Goal: Task Accomplishment & Management: Manage account settings

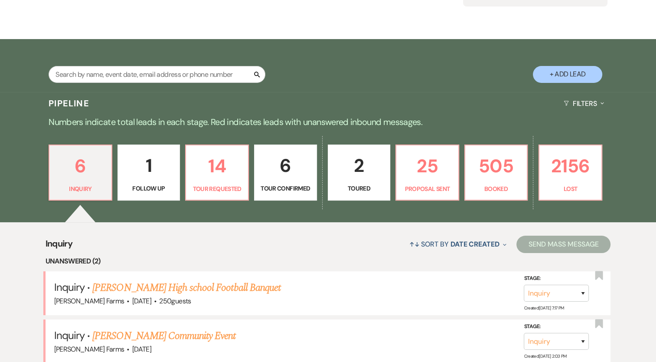
scroll to position [130, 0]
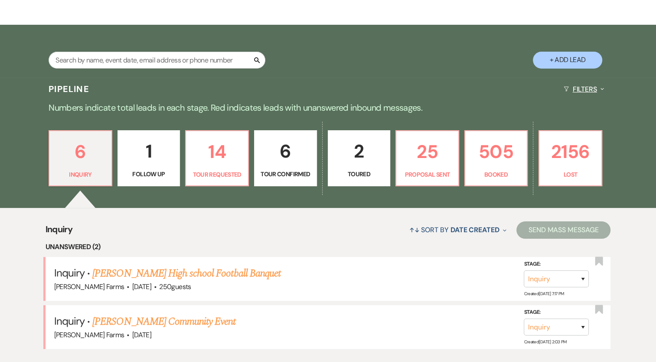
click at [575, 94] on button "Filters Expand" at bounding box center [583, 89] width 47 height 23
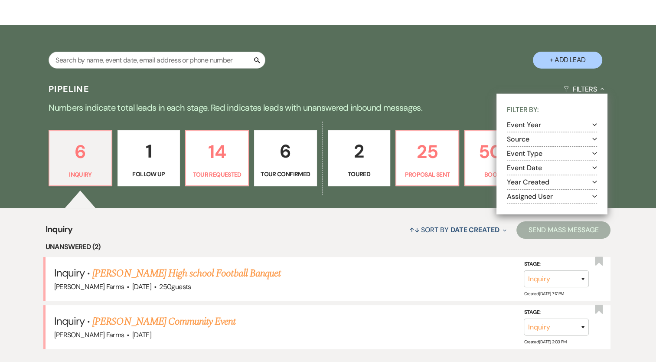
click at [543, 193] on button "Assigned User Expand" at bounding box center [552, 196] width 90 height 7
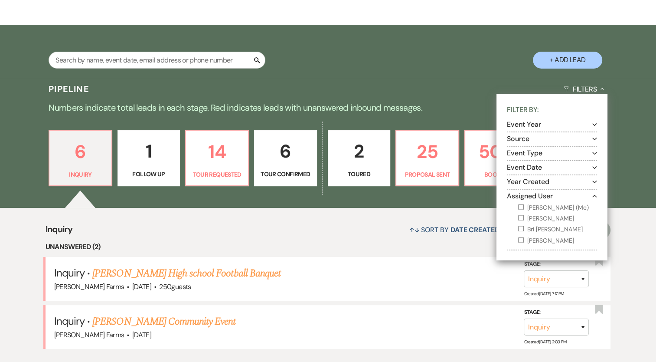
click at [523, 204] on input "[PERSON_NAME] (Me)" at bounding box center [521, 207] width 6 height 6
checkbox input "true"
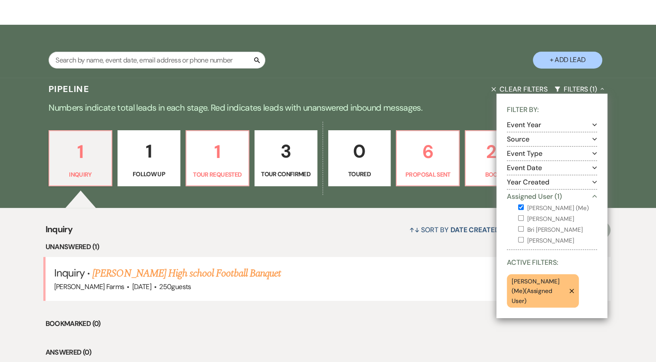
click at [430, 74] on div "Search + Add Lead" at bounding box center [328, 52] width 624 height 46
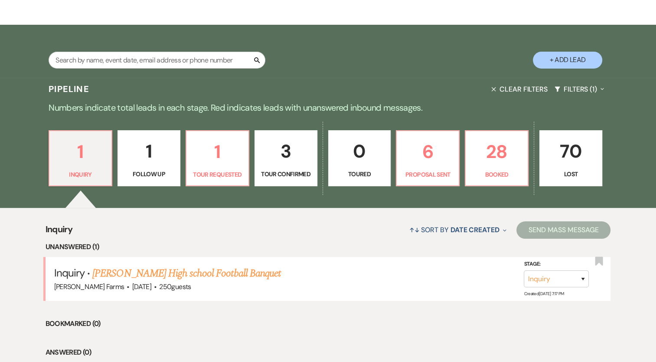
click at [291, 167] on link "3 Tour Confirmed" at bounding box center [286, 158] width 63 height 56
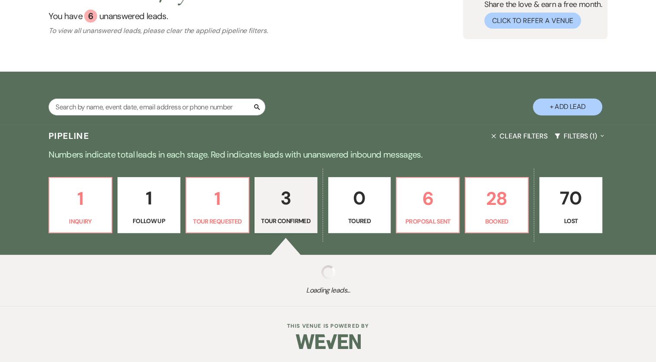
select select "4"
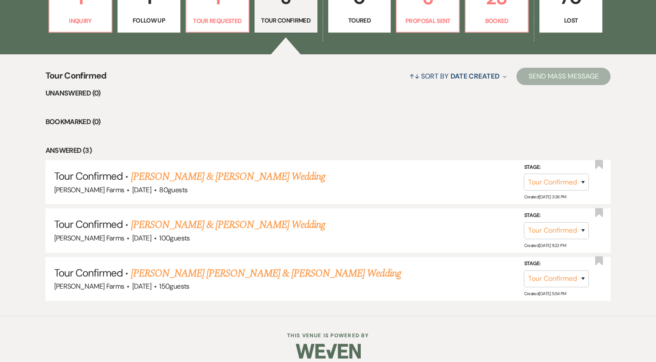
scroll to position [291, 0]
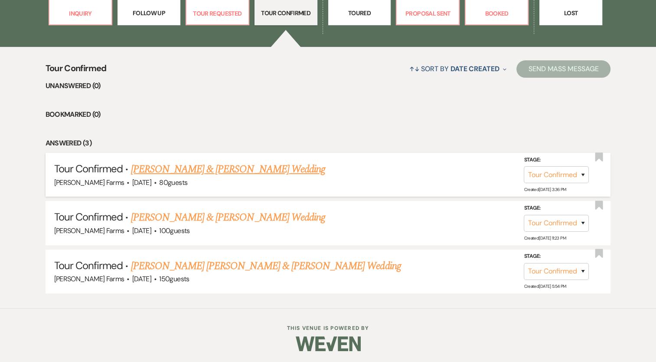
click at [255, 169] on link "[PERSON_NAME] & [PERSON_NAME] Wedding" at bounding box center [228, 169] width 194 height 16
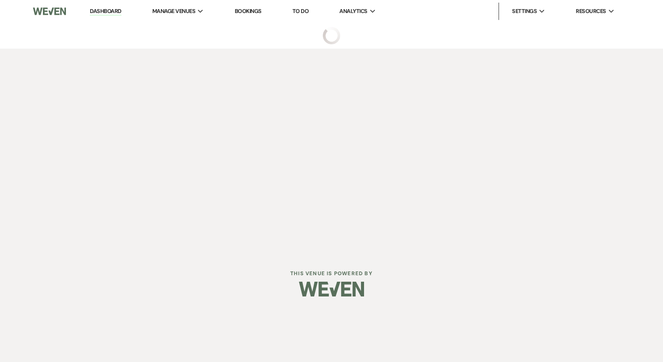
select select "4"
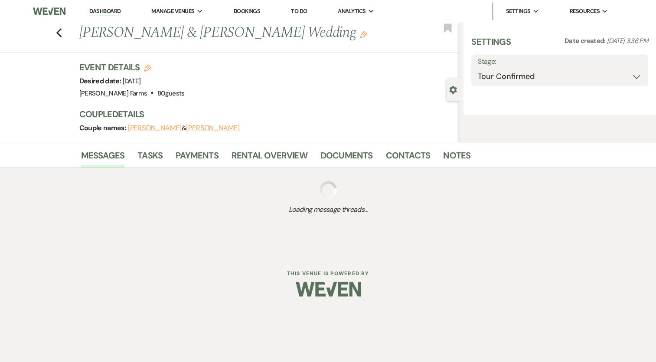
select select "5"
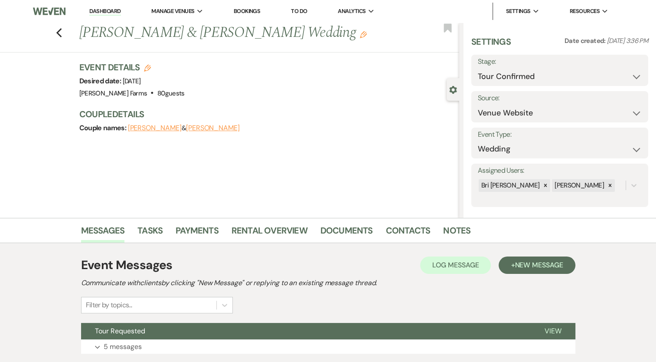
scroll to position [60, 0]
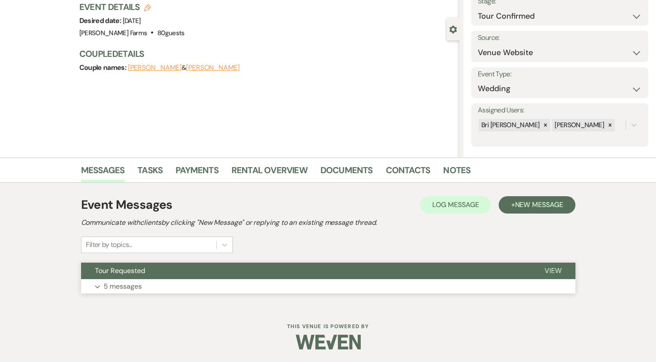
click at [141, 284] on p "5 messages" at bounding box center [123, 286] width 38 height 11
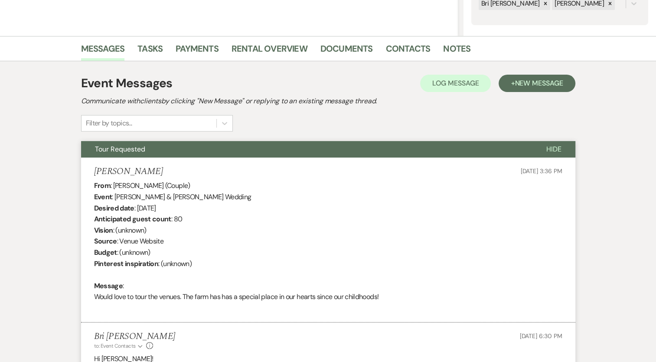
scroll to position [234, 0]
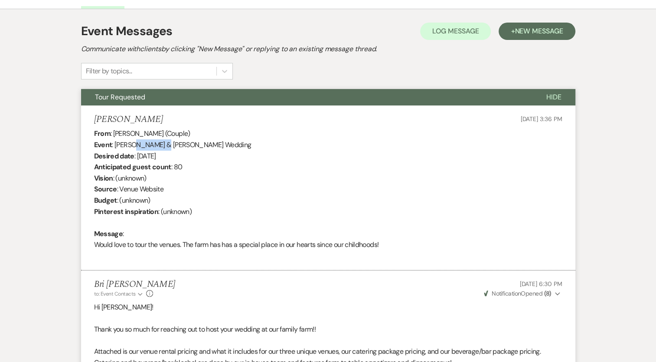
drag, startPoint x: 165, startPoint y: 145, endPoint x: 135, endPoint y: 142, distance: 30.0
click at [135, 142] on div "From : [PERSON_NAME] (Couple) Event : [PERSON_NAME] & [PERSON_NAME] Wedding Des…" at bounding box center [328, 194] width 468 height 133
copy div "[PERSON_NAME]"
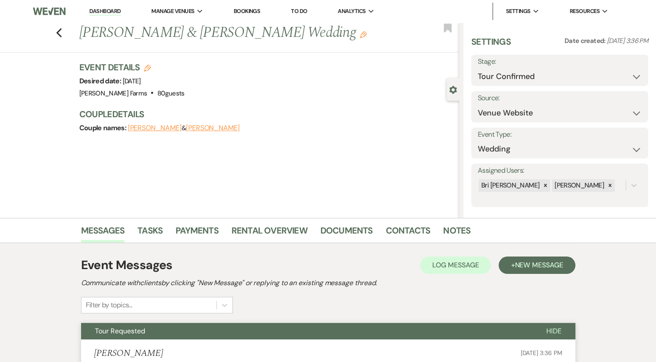
scroll to position [0, 0]
click at [415, 228] on link "Contacts" at bounding box center [408, 232] width 45 height 19
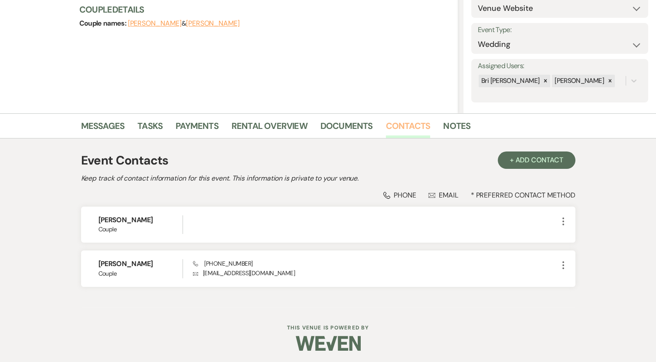
scroll to position [105, 0]
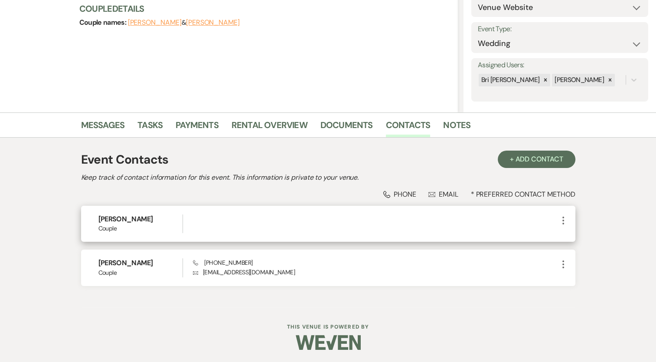
click at [558, 220] on icon "More" at bounding box center [563, 220] width 10 height 10
click at [577, 239] on button "Pencil Edit" at bounding box center [584, 237] width 52 height 15
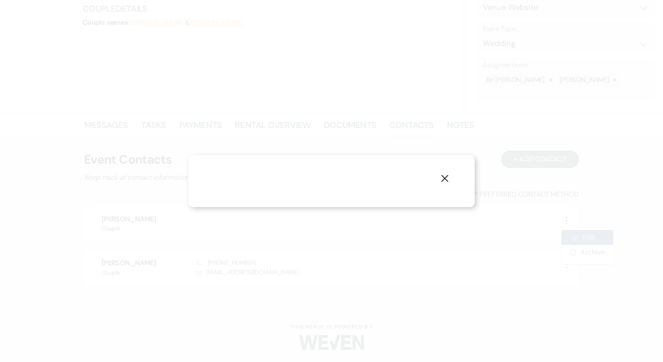
select select "1"
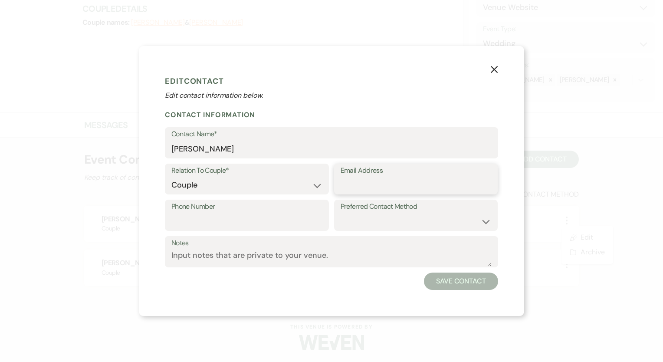
click at [363, 181] on input "Email Address" at bounding box center [415, 184] width 151 height 17
click at [242, 149] on input "[PERSON_NAME]" at bounding box center [331, 149] width 320 height 17
click at [240, 147] on input "[PERSON_NAME]" at bounding box center [331, 149] width 320 height 17
click at [236, 148] on input "[PERSON_NAME]" at bounding box center [331, 149] width 320 height 17
click at [363, 183] on input "Email Address" at bounding box center [415, 184] width 151 height 17
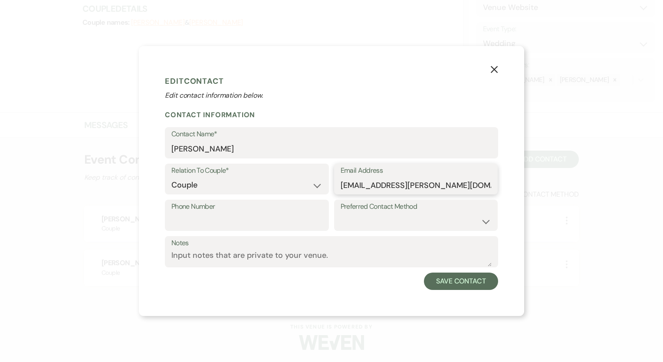
click at [363, 182] on input "[EMAIL_ADDRESS][PERSON_NAME][DOMAIN_NAME]" at bounding box center [415, 184] width 151 height 17
click at [363, 181] on input "[EMAIL_ADDRESS][PERSON_NAME][DOMAIN_NAME]" at bounding box center [415, 184] width 151 height 17
click at [365, 183] on input "[EMAIL_ADDRESS][PERSON_NAME][DOMAIN_NAME]" at bounding box center [415, 184] width 151 height 17
drag, startPoint x: 446, startPoint y: 185, endPoint x: 328, endPoint y: 166, distance: 119.5
click at [328, 166] on div "Relation To Couple* Couple Planner Parent of Couple Family Member Friend Other …" at bounding box center [331, 181] width 333 height 36
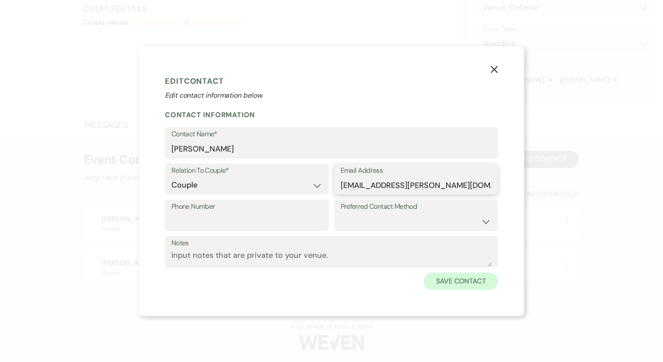
type input "[EMAIL_ADDRESS][PERSON_NAME][DOMAIN_NAME]"
click at [458, 280] on button "Save Contact" at bounding box center [461, 280] width 74 height 17
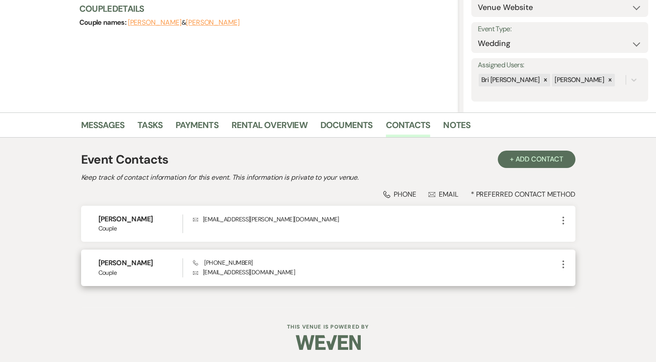
click at [560, 257] on div "[PERSON_NAME] Couple Phone [PHONE_NUMBER] Envelope [EMAIL_ADDRESS][DOMAIN_NAME]…" at bounding box center [328, 267] width 494 height 36
click at [561, 263] on icon "More" at bounding box center [563, 264] width 10 height 10
click at [572, 275] on button "Pencil Edit" at bounding box center [584, 281] width 52 height 15
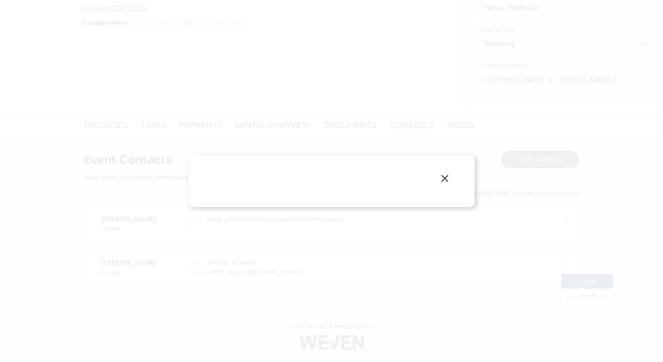
select select "1"
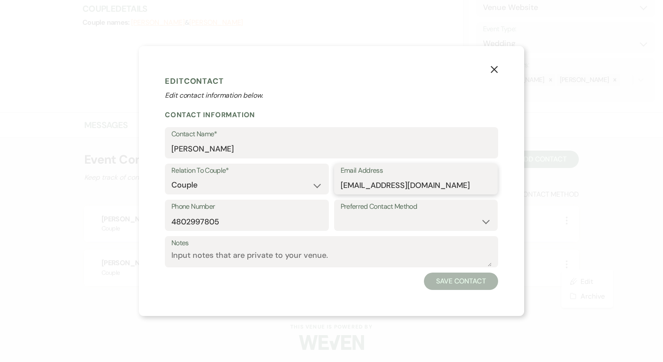
drag, startPoint x: 434, startPoint y: 188, endPoint x: 332, endPoint y: 177, distance: 102.5
click at [332, 177] on div "Relation To Couple* Couple Planner Parent of Couple Family Member Friend Other …" at bounding box center [331, 181] width 333 height 36
click at [262, 251] on textarea "Notes" at bounding box center [331, 257] width 320 height 17
click at [260, 255] on textarea "Notes" at bounding box center [331, 257] width 320 height 17
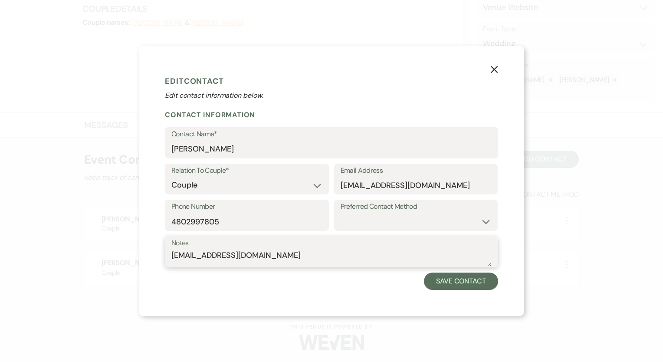
drag, startPoint x: 293, startPoint y: 255, endPoint x: 150, endPoint y: 212, distance: 149.9
click at [150, 212] on div "X Edit Contact Edit contact information below. Contact Information Contact Name…" at bounding box center [331, 181] width 385 height 270
type textarea "[EMAIL_ADDRESS][DOMAIN_NAME]"
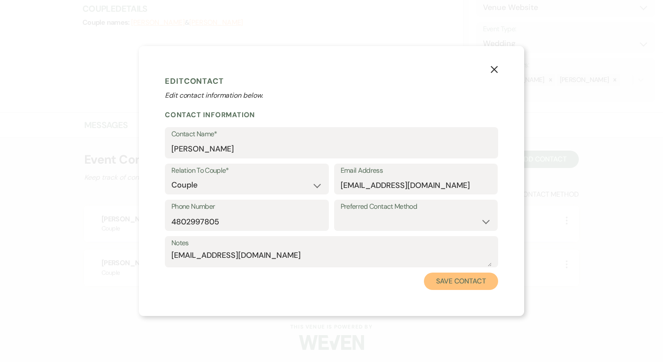
click at [464, 284] on button "Save Contact" at bounding box center [461, 280] width 74 height 17
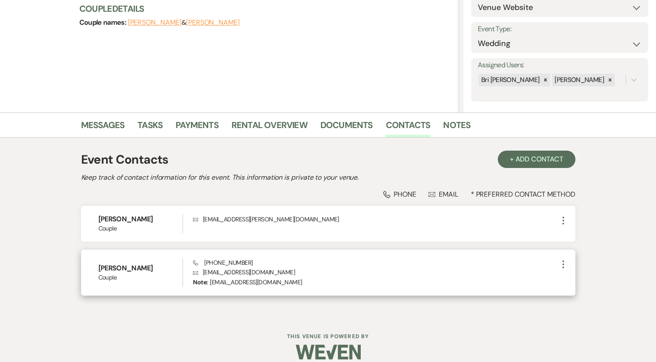
click at [223, 281] on p "Note: [EMAIL_ADDRESS][DOMAIN_NAME]" at bounding box center [247, 282] width 109 height 10
click at [223, 280] on p "Note: [EMAIL_ADDRESS][DOMAIN_NAME]" at bounding box center [247, 282] width 109 height 10
drag, startPoint x: 223, startPoint y: 280, endPoint x: 285, endPoint y: 294, distance: 63.5
click at [286, 297] on div "Event Contacts + Add Contact Keep track of contact information for this event. …" at bounding box center [328, 226] width 494 height 161
drag, startPoint x: 295, startPoint y: 281, endPoint x: 211, endPoint y: 281, distance: 83.7
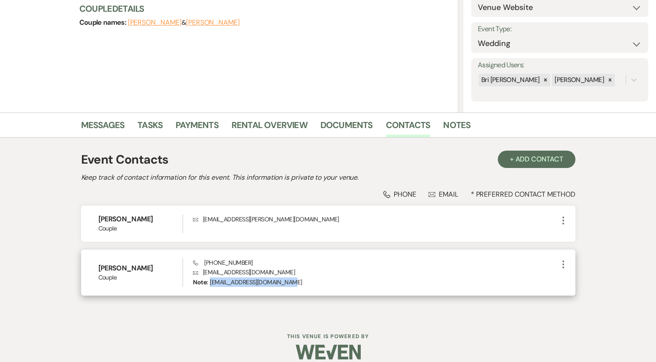
click at [211, 281] on div "Note: [EMAIL_ADDRESS][DOMAIN_NAME]" at bounding box center [375, 282] width 365 height 10
copy p "[EMAIL_ADDRESS][DOMAIN_NAME]"
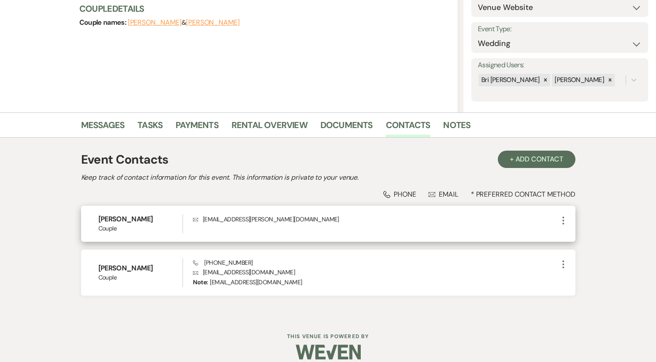
click at [355, 214] on p "Envelope [EMAIL_ADDRESS][PERSON_NAME][DOMAIN_NAME]" at bounding box center [375, 219] width 365 height 10
click at [563, 220] on use "button" at bounding box center [563, 220] width 2 height 8
click at [574, 233] on button "Pencil Edit" at bounding box center [584, 237] width 52 height 15
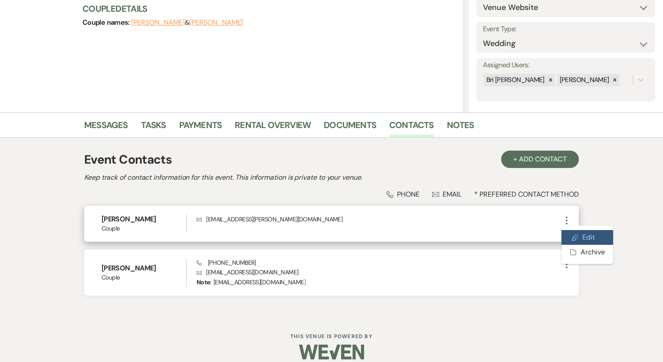
select select "1"
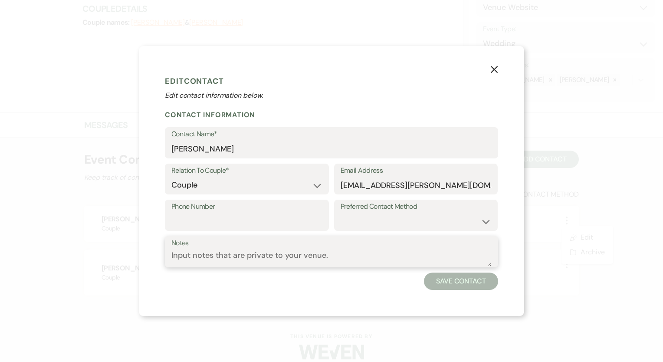
click at [312, 256] on textarea "Notes" at bounding box center [331, 257] width 320 height 17
paste textarea "[EMAIL_ADDRESS][DOMAIN_NAME]"
type textarea "[EMAIL_ADDRESS][DOMAIN_NAME]"
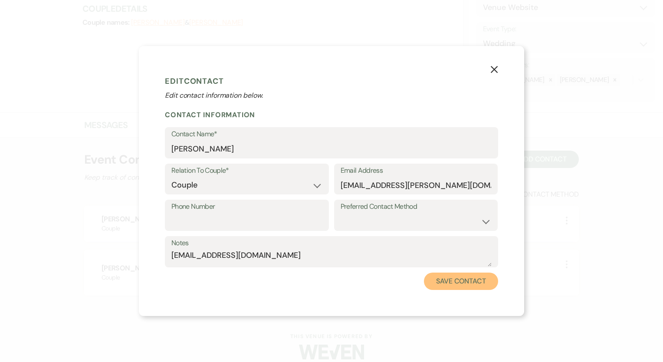
click at [467, 285] on button "Save Contact" at bounding box center [461, 280] width 74 height 17
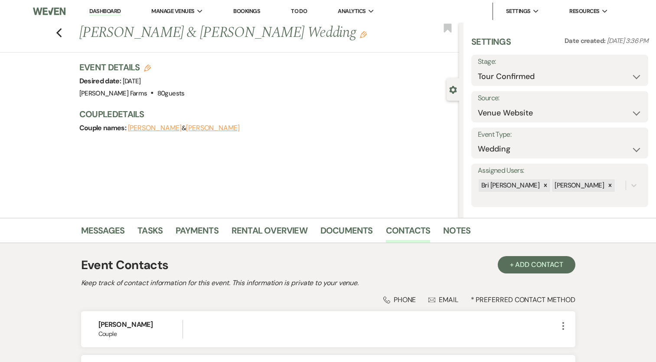
select select "4"
select select "5"
